Goal: Find specific page/section: Find specific page/section

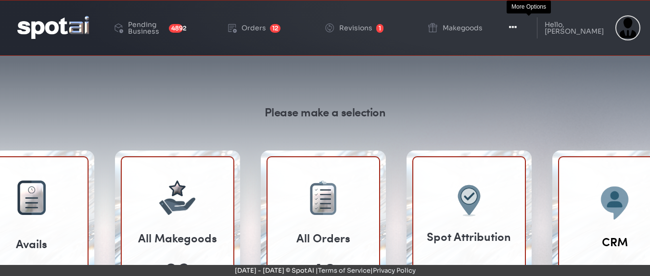
click at [517, 28] on icon "button" at bounding box center [513, 28] width 8 height 10
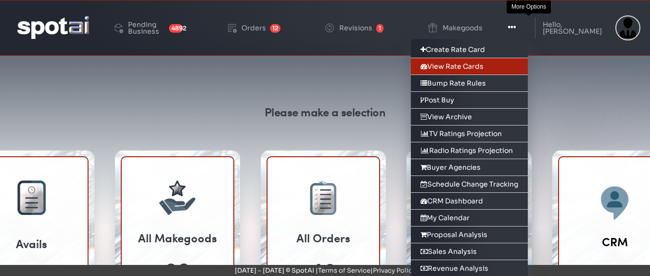
click at [472, 69] on link "View Rate Cards" at bounding box center [469, 66] width 117 height 17
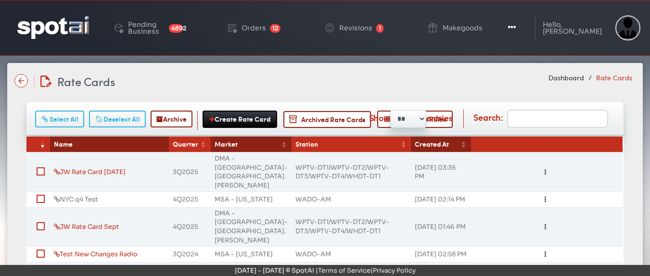
click at [71, 195] on link "NYC q4 Test" at bounding box center [76, 199] width 44 height 8
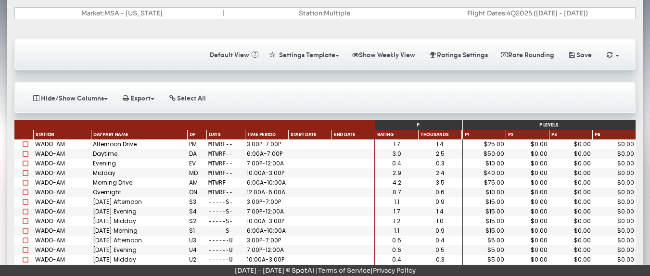
scroll to position [95, 0]
